Goal: Find specific page/section: Find specific page/section

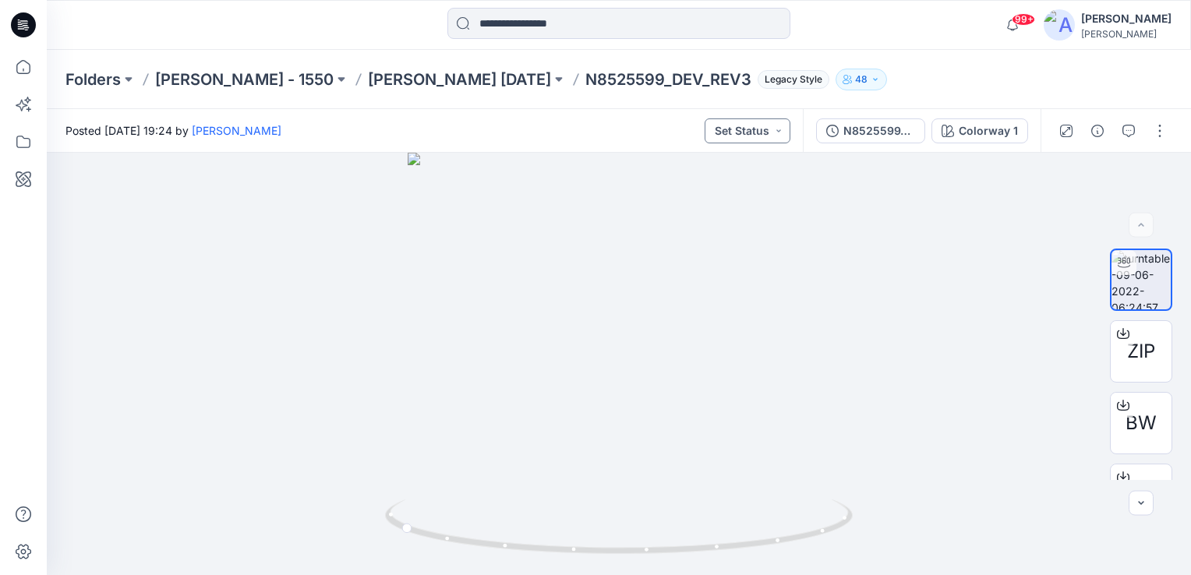
click at [779, 129] on button "Set Status" at bounding box center [748, 130] width 86 height 25
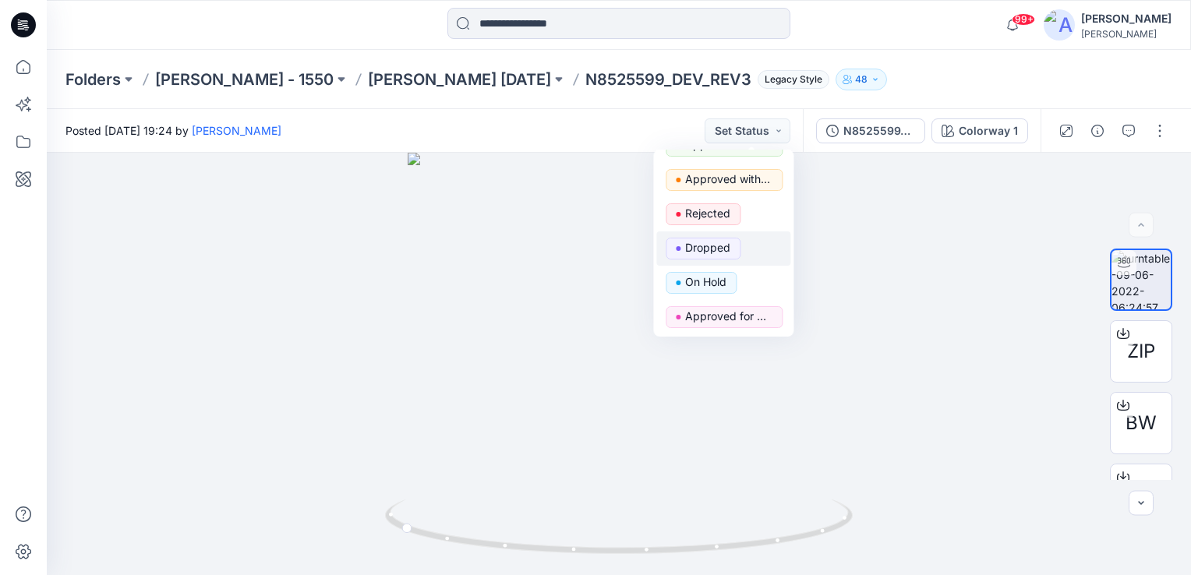
scroll to position [128, 0]
click at [361, 200] on div at bounding box center [619, 364] width 1144 height 422
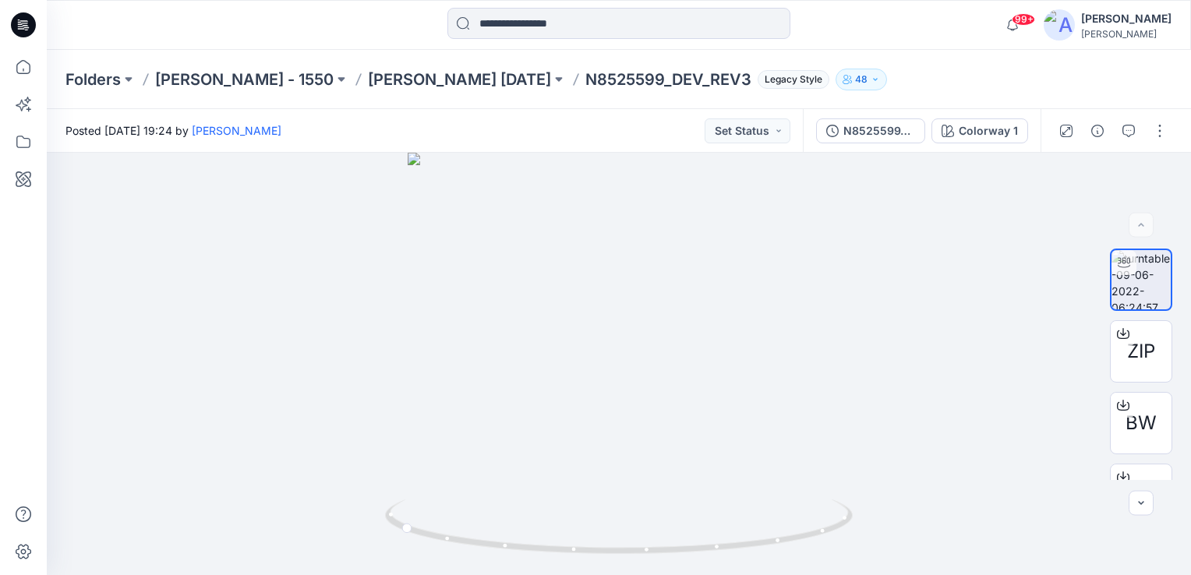
click at [585, 76] on p "N8525599_DEV_REV3" at bounding box center [668, 80] width 166 height 22
drag, startPoint x: 577, startPoint y: 80, endPoint x: 503, endPoint y: 86, distance: 74.2
click at [585, 86] on p "N8525599_DEV_REV3" at bounding box center [668, 80] width 166 height 22
copy p "N8525599"
click at [541, 25] on input at bounding box center [618, 23] width 343 height 31
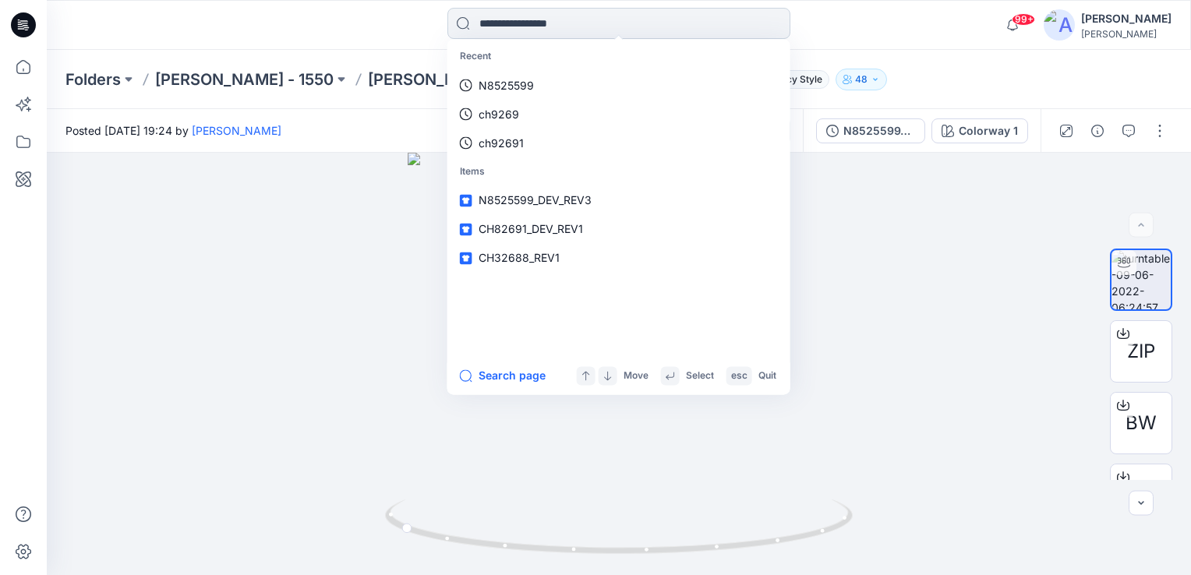
paste input "********"
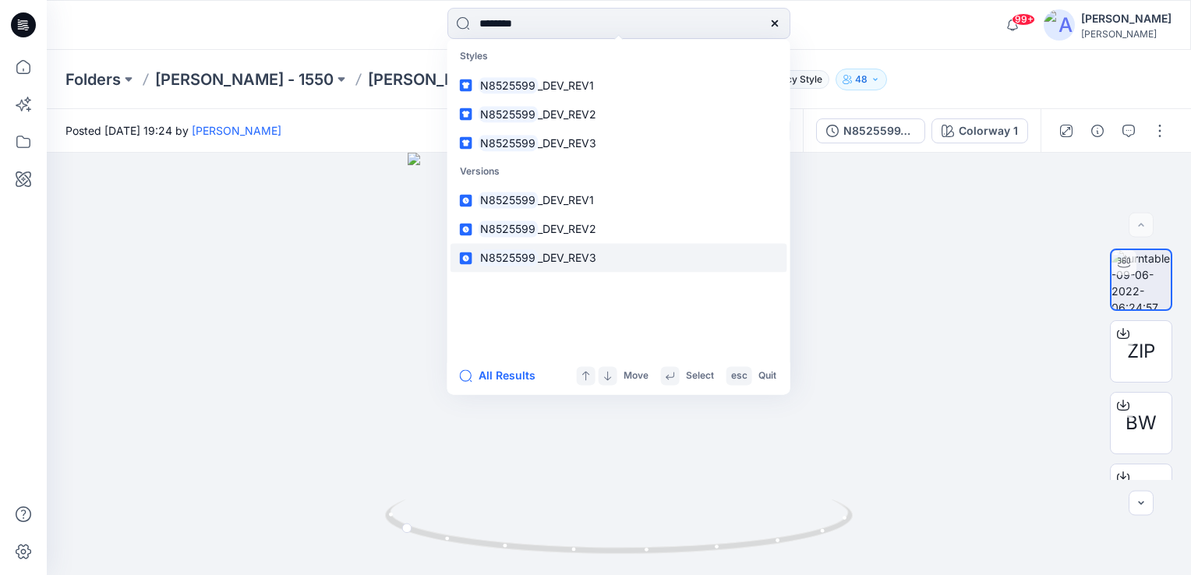
type input "********"
click at [556, 260] on span "_DEV_REV3" at bounding box center [567, 258] width 58 height 13
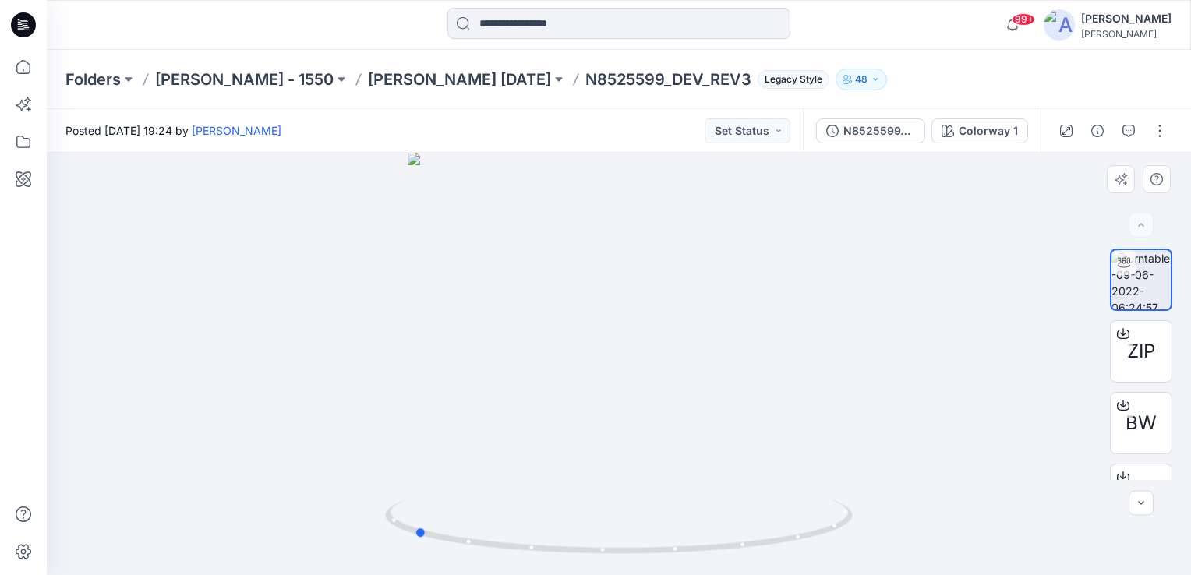
drag, startPoint x: 622, startPoint y: 558, endPoint x: 885, endPoint y: 525, distance: 264.8
click at [885, 525] on div at bounding box center [619, 364] width 1144 height 422
drag, startPoint x: 635, startPoint y: 225, endPoint x: 648, endPoint y: 412, distance: 187.5
click at [648, 412] on img at bounding box center [618, 364] width 781 height 422
drag, startPoint x: 645, startPoint y: 386, endPoint x: 639, endPoint y: 299, distance: 87.5
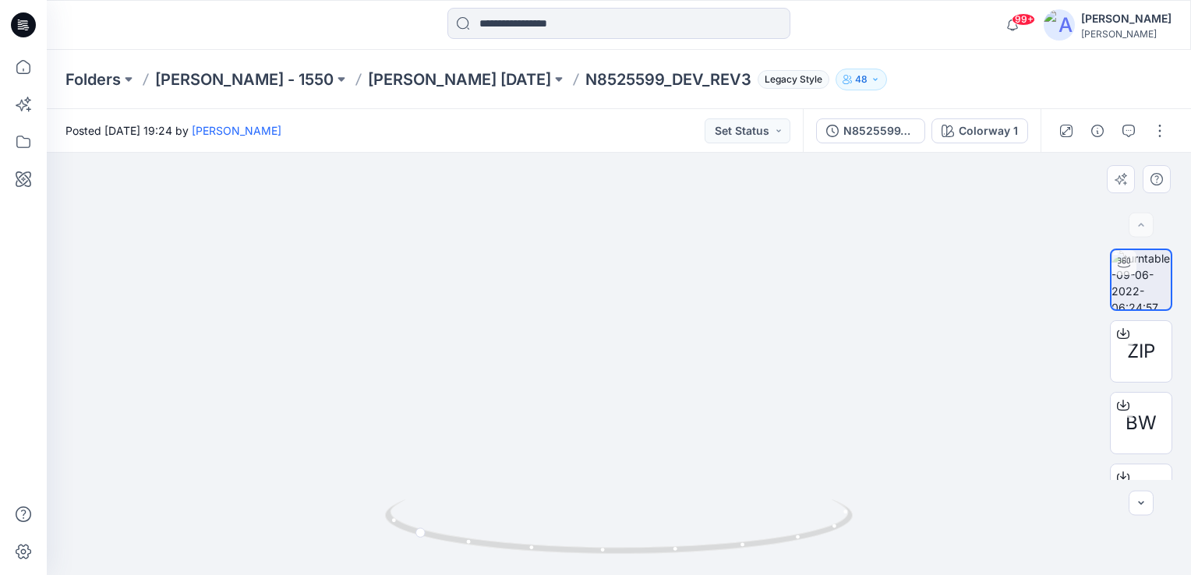
click at [639, 299] on img at bounding box center [619, 320] width 960 height 510
click at [635, 307] on img at bounding box center [619, 331] width 871 height 489
